Goal: Task Accomplishment & Management: Use online tool/utility

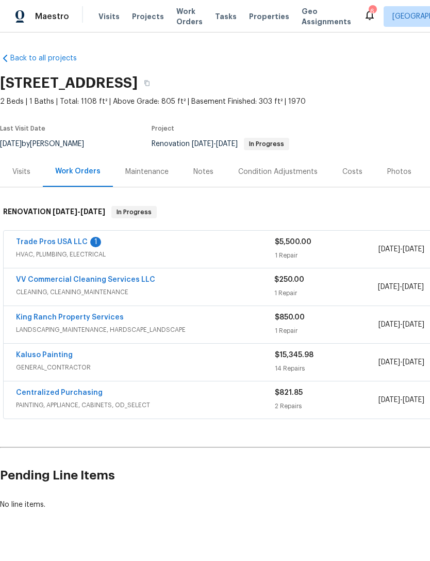
click at [77, 238] on link "Trade Pros USA LLC" at bounding box center [52, 241] width 72 height 7
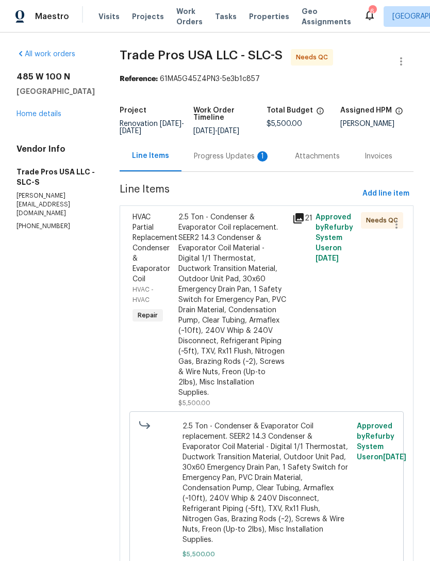
click at [244, 156] on div "Progress Updates 1" at bounding box center [232, 156] width 76 height 10
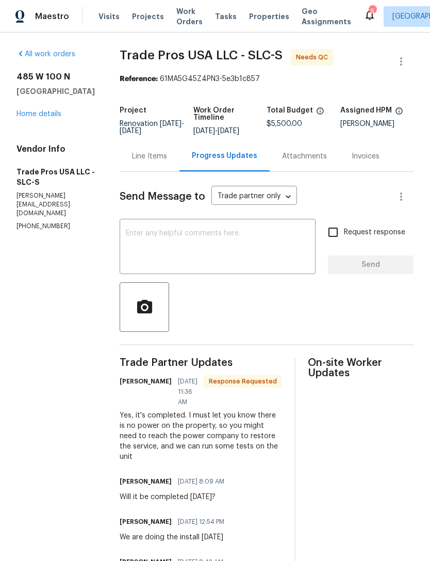
click at [187, 240] on textarea at bounding box center [218, 248] width 184 height 36
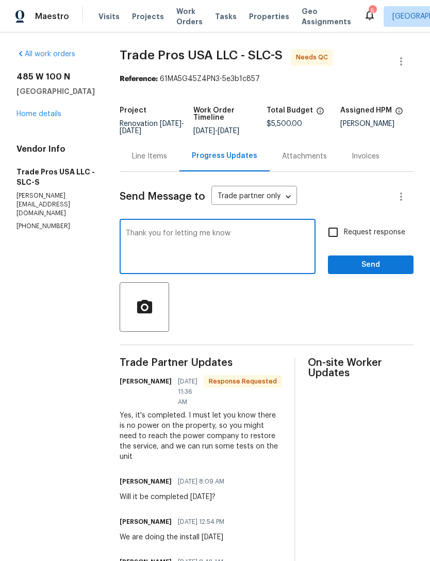
type textarea "Thank you for letting me know"
click at [335, 236] on input "Request response" at bounding box center [333, 232] width 22 height 22
checkbox input "true"
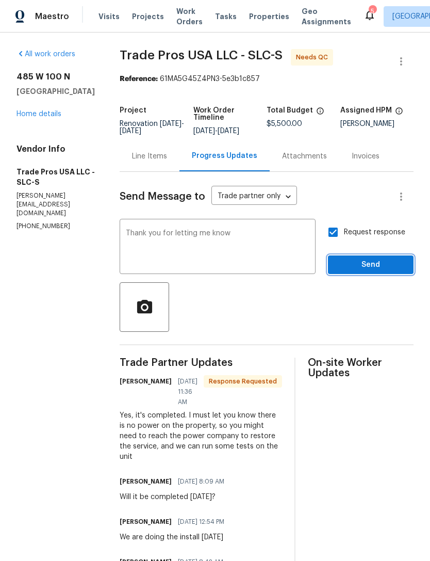
click at [366, 262] on span "Send" at bounding box center [370, 264] width 69 height 13
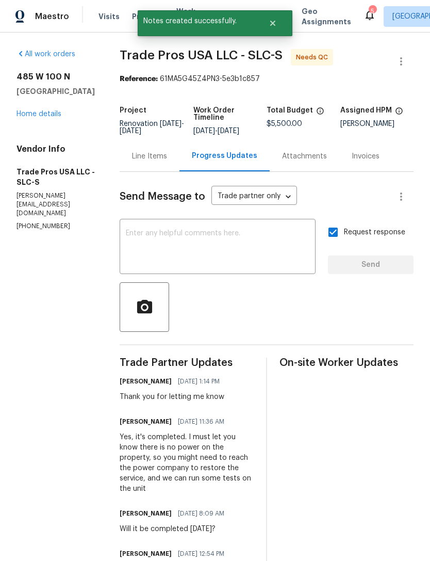
click at [47, 115] on link "Home details" at bounding box center [39, 113] width 45 height 7
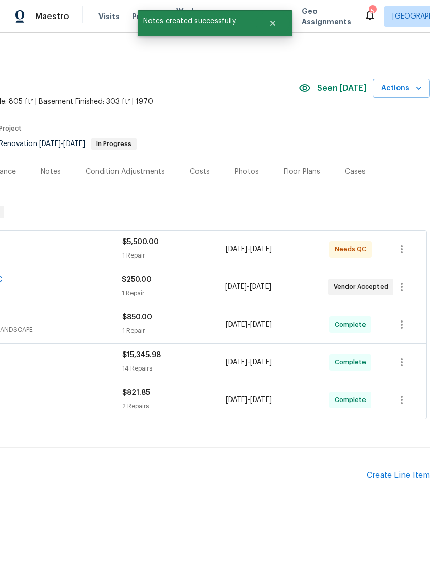
scroll to position [0, 153]
click at [397, 86] on span "Actions" at bounding box center [401, 88] width 41 height 13
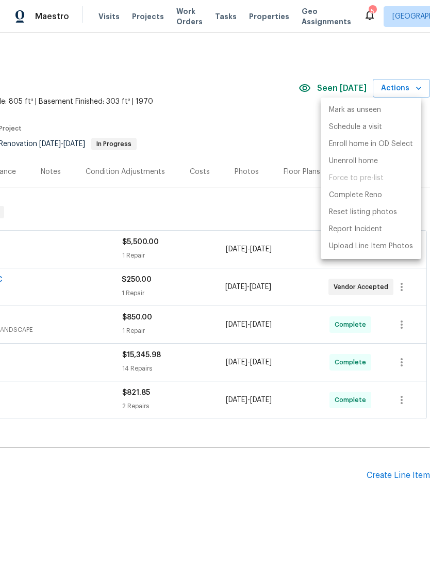
click at [222, 121] on div at bounding box center [215, 280] width 430 height 561
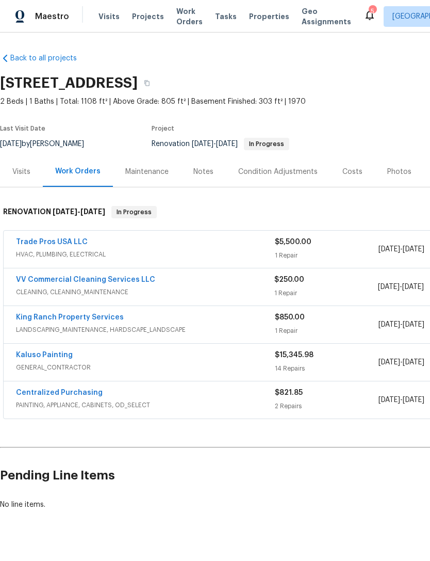
scroll to position [0, 0]
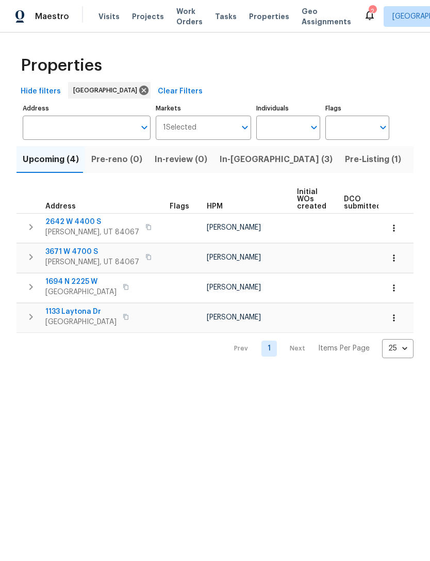
click at [237, 157] on span "In-[GEOGRAPHIC_DATA] (3)" at bounding box center [276, 159] width 113 height 14
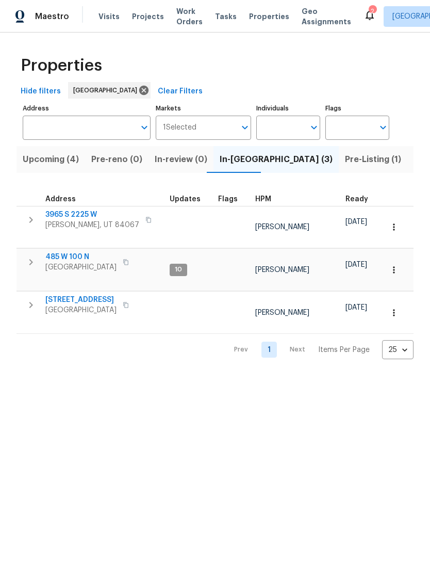
click at [394, 265] on icon "button" at bounding box center [394, 270] width 10 height 10
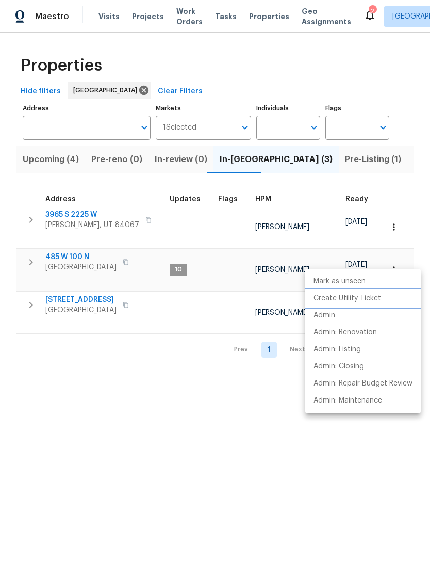
click at [364, 296] on p "Create Utility Ticket" at bounding box center [348, 298] width 68 height 11
click at [400, 255] on div at bounding box center [215, 280] width 430 height 561
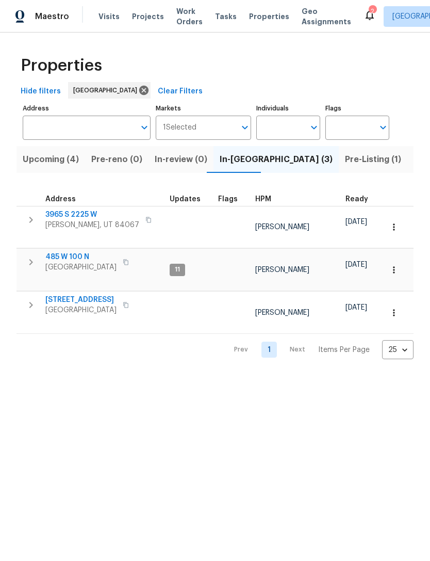
click at [395, 265] on icon "button" at bounding box center [394, 270] width 10 height 10
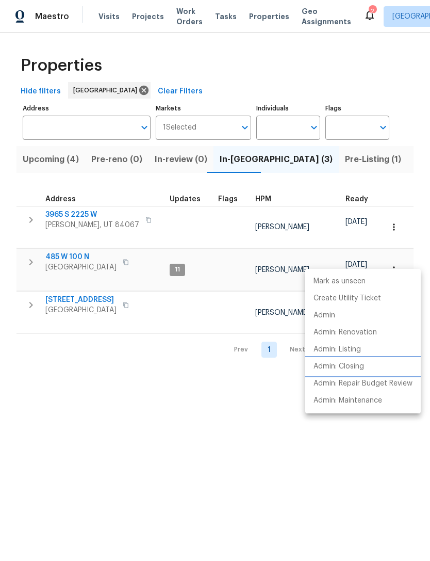
click at [354, 365] on p "Admin: Closing" at bounding box center [339, 366] width 51 height 11
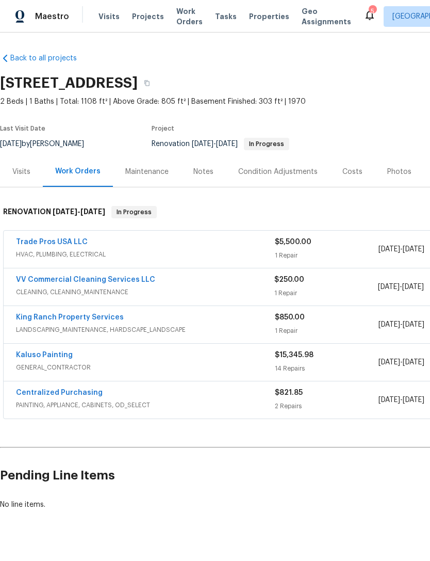
click at [369, 12] on div "5" at bounding box center [372, 11] width 7 height 10
click at [369, 8] on div "5" at bounding box center [372, 11] width 7 height 10
click at [369, 10] on div "5" at bounding box center [372, 11] width 7 height 10
click at [369, 11] on div "5" at bounding box center [372, 11] width 7 height 10
click at [364, 9] on icon at bounding box center [370, 15] width 12 height 12
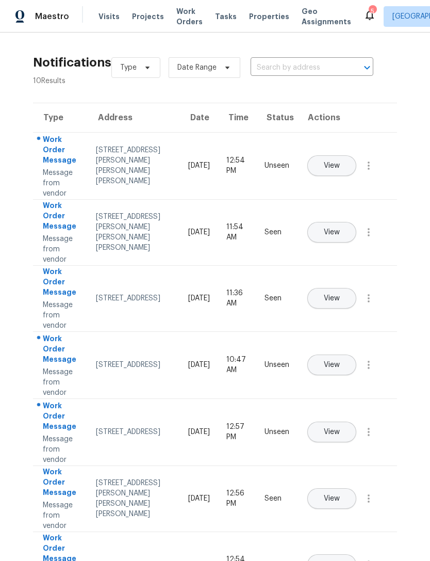
click at [356, 155] on button "View" at bounding box center [331, 165] width 49 height 21
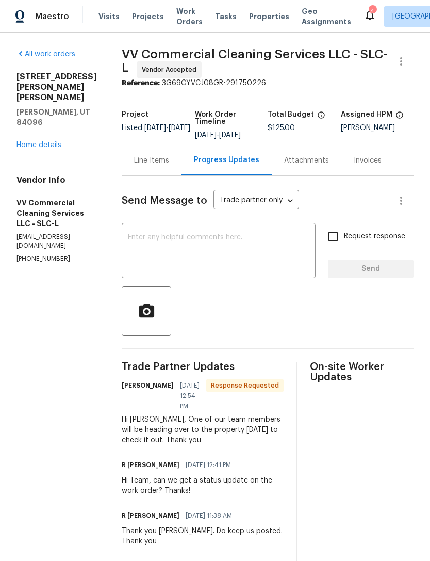
click at [57, 141] on link "Home details" at bounding box center [39, 144] width 45 height 7
